Goal: Task Accomplishment & Management: Complete application form

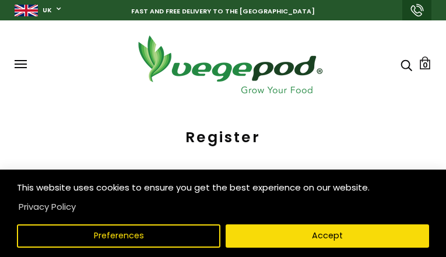
type input "SqVKzkEPpWLpte"
type input "AjWNRJVMQxI"
type input "numogiwonos474@gmail.com"
